Goal: Task Accomplishment & Management: Complete application form

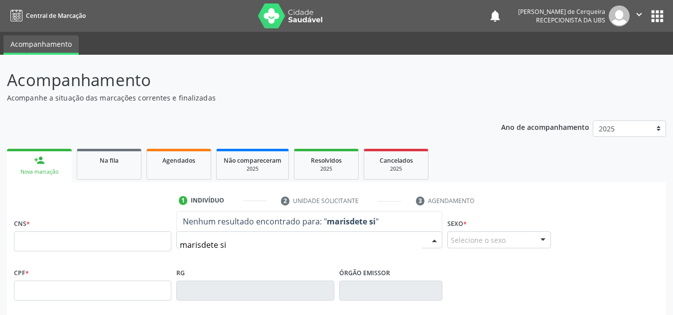
type input "marisdete sil"
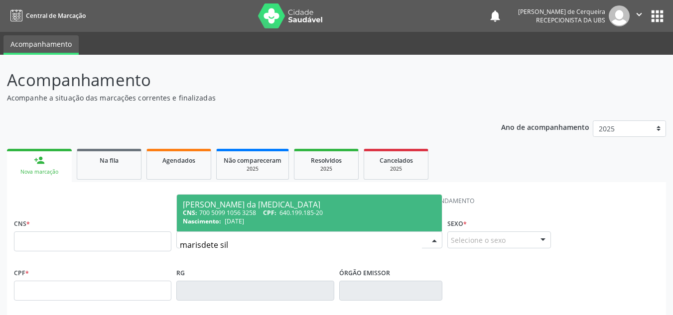
click at [234, 213] on div "CNS: 700 5099 1056 3258 CPF: 640.199.185-20" at bounding box center [309, 213] width 253 height 8
type input "700 5099 1056 3258"
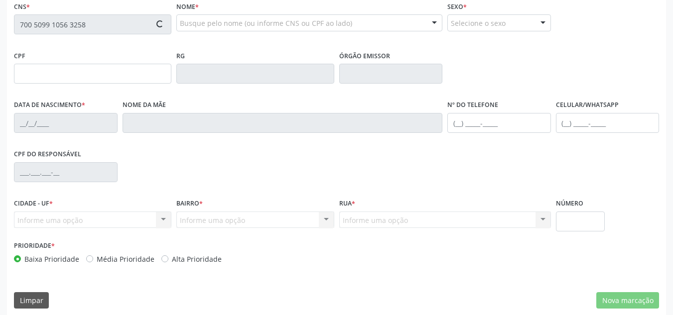
scroll to position [225, 0]
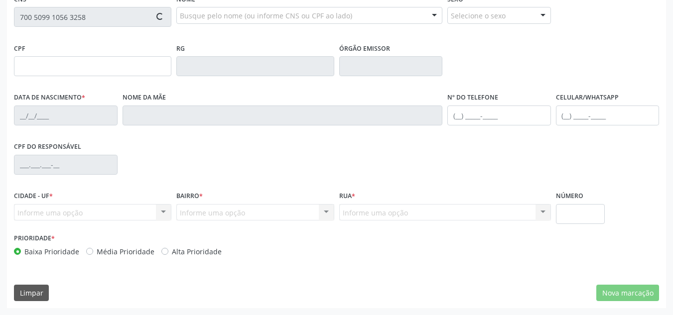
type input "640.199.185-20"
type input "[DATE]"
type input "[PERSON_NAME]"
type input "[PHONE_NUMBER]"
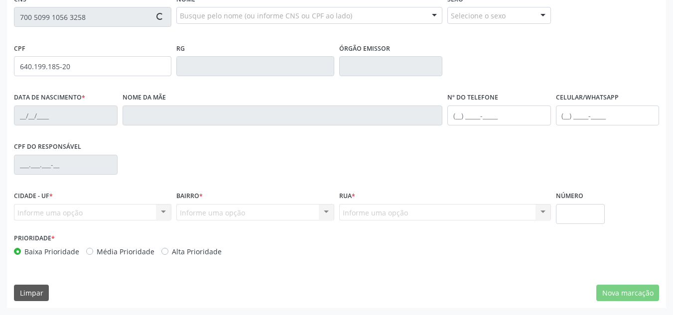
type input "094.373.405-36"
type input "18"
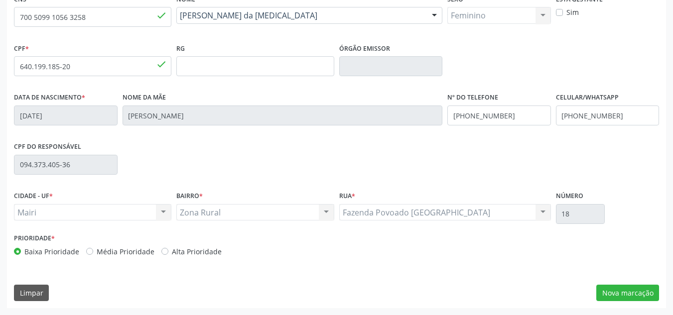
click at [172, 254] on label "Alta Prioridade" at bounding box center [197, 252] width 50 height 10
click at [163, 254] on input "Alta Prioridade" at bounding box center [164, 251] width 7 height 9
radio input "true"
click at [622, 290] on button "Nova marcação" at bounding box center [627, 293] width 63 height 17
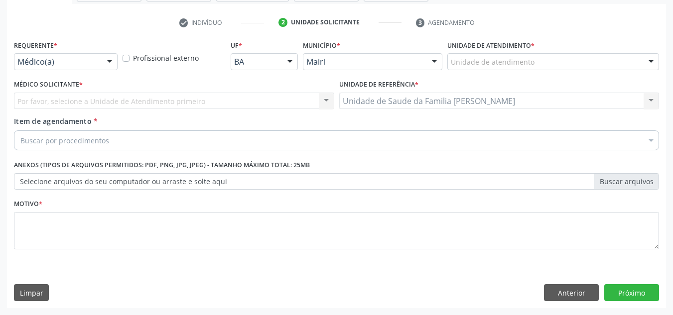
scroll to position [178, 0]
type input "e4"
